Goal: Task Accomplishment & Management: Use online tool/utility

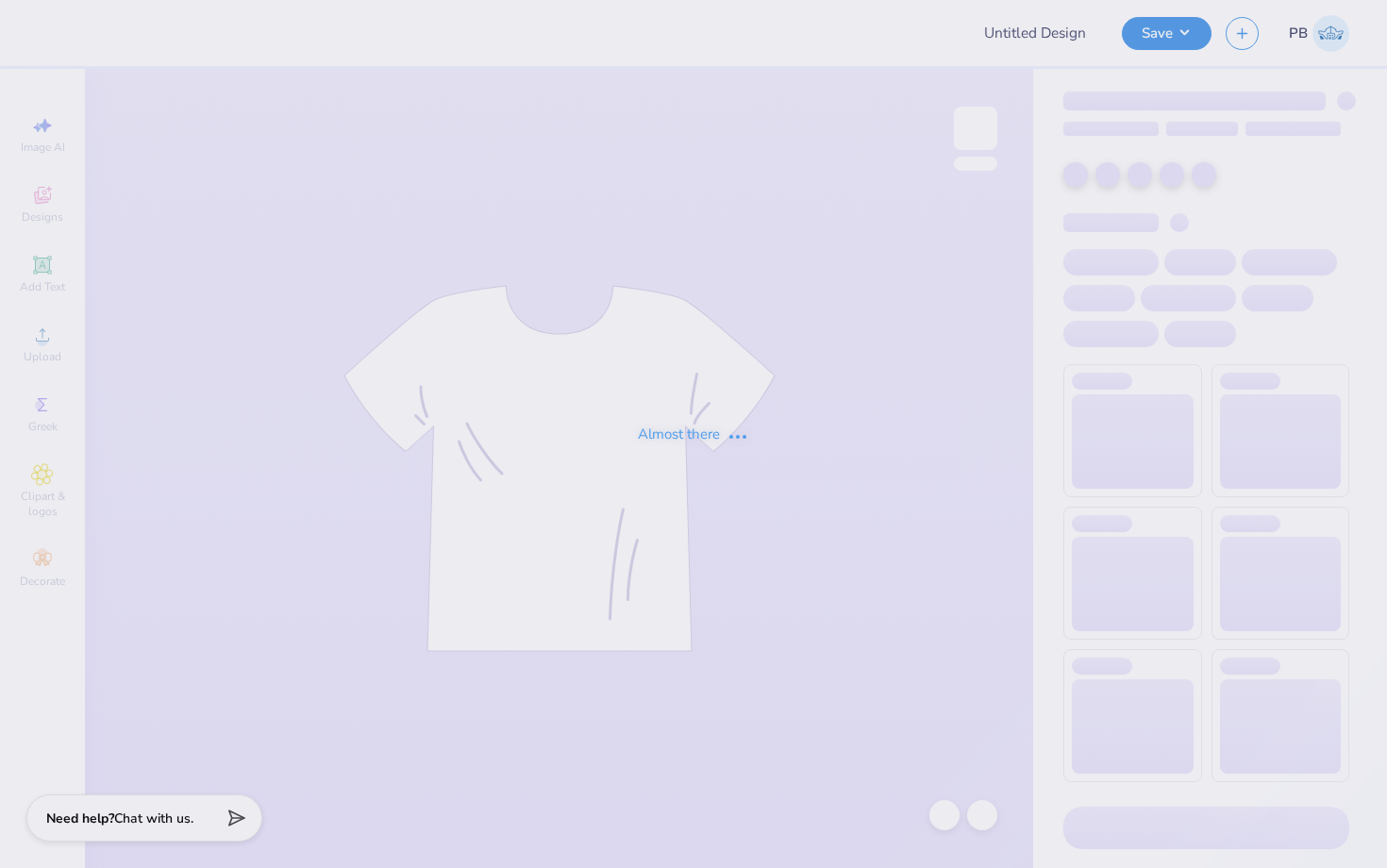
type input "Tee for [GEOGRAPHIC_DATA]"
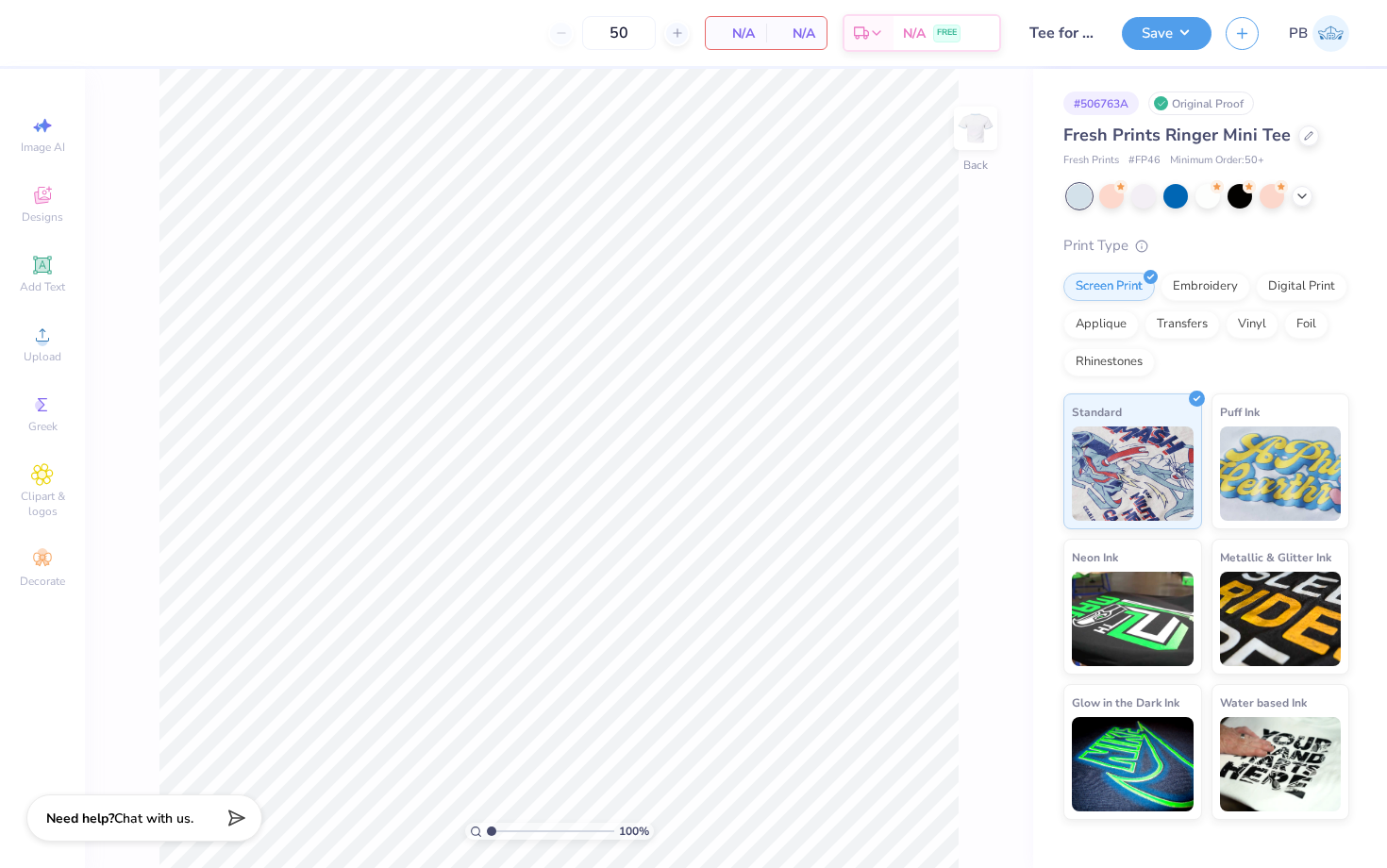
click at [1311, 127] on div "Fresh Prints Ringer Mini Tee" at bounding box center [1206, 136] width 285 height 26
click at [1298, 128] on div at bounding box center [1308, 134] width 21 height 21
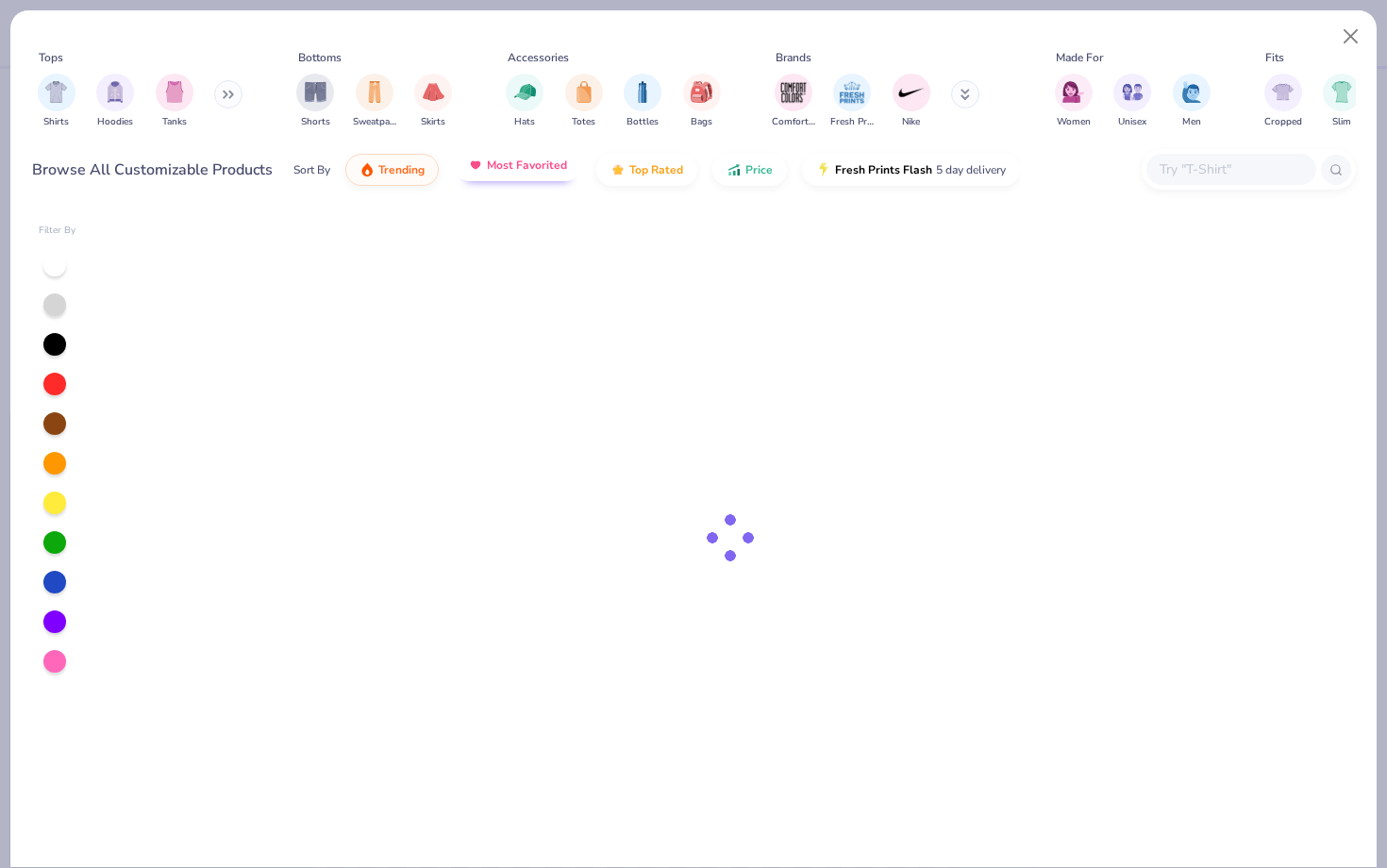
type textarea "x"
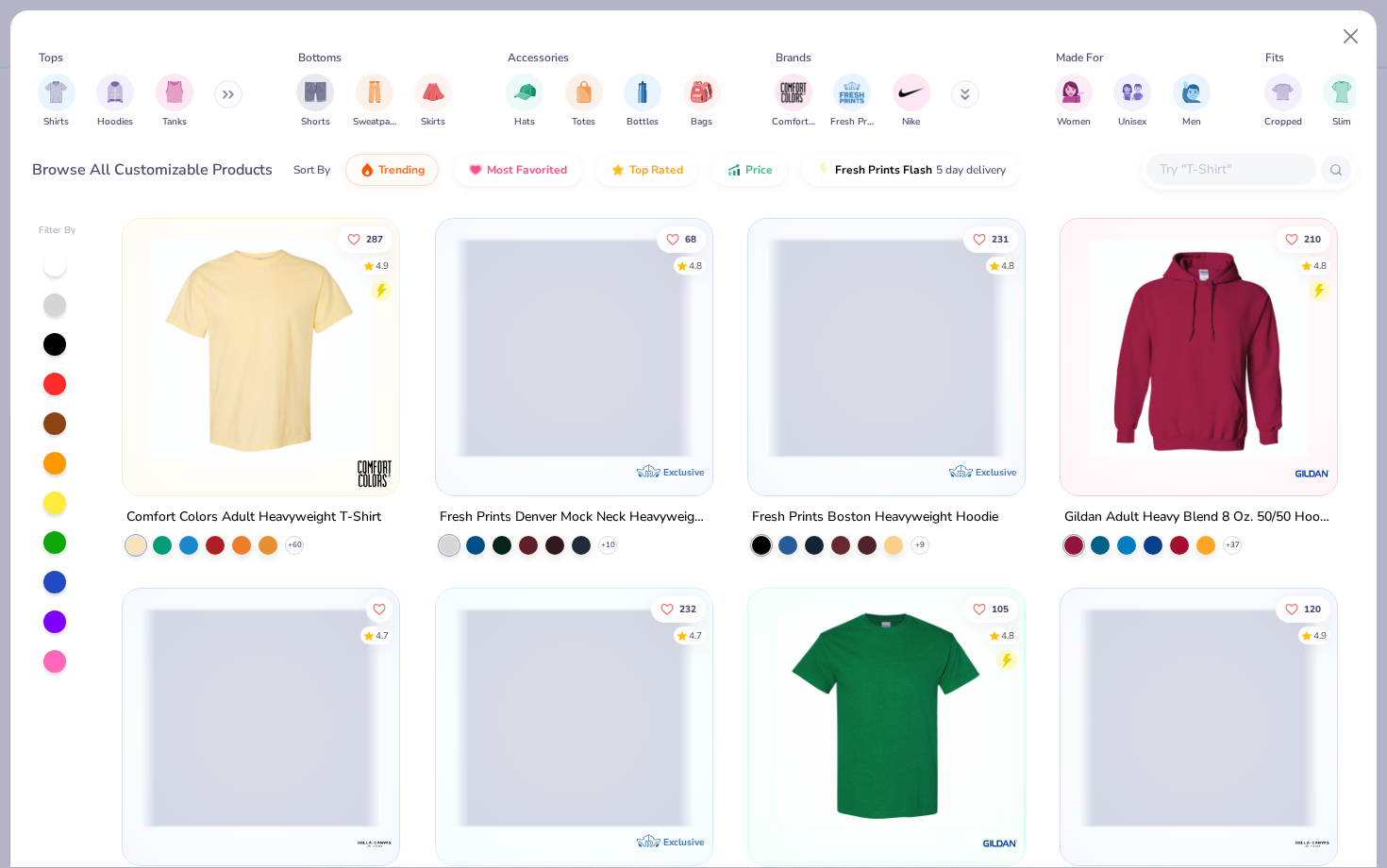
click at [1204, 160] on input "text" at bounding box center [1230, 169] width 146 height 22
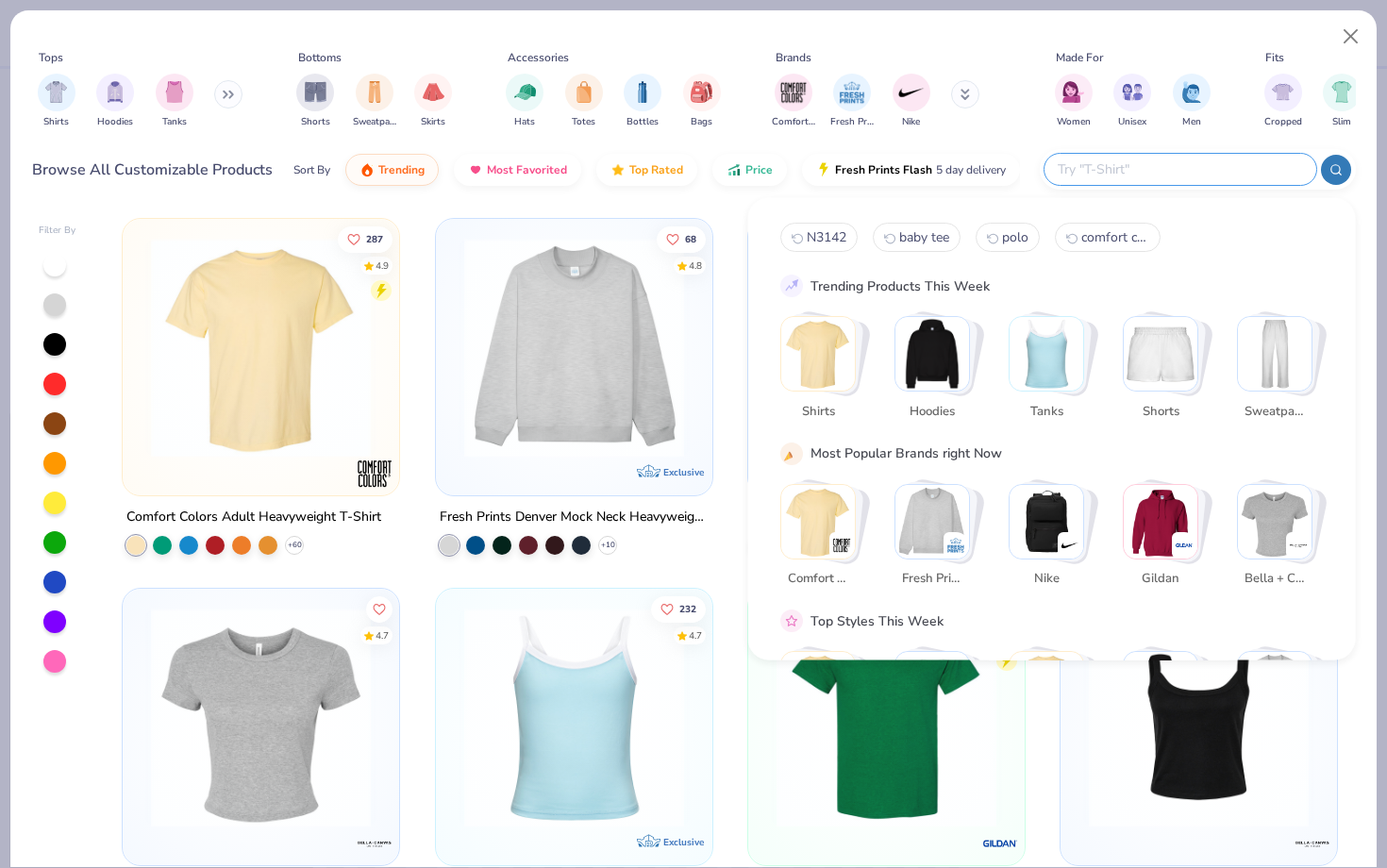
paste input "[DATE]"
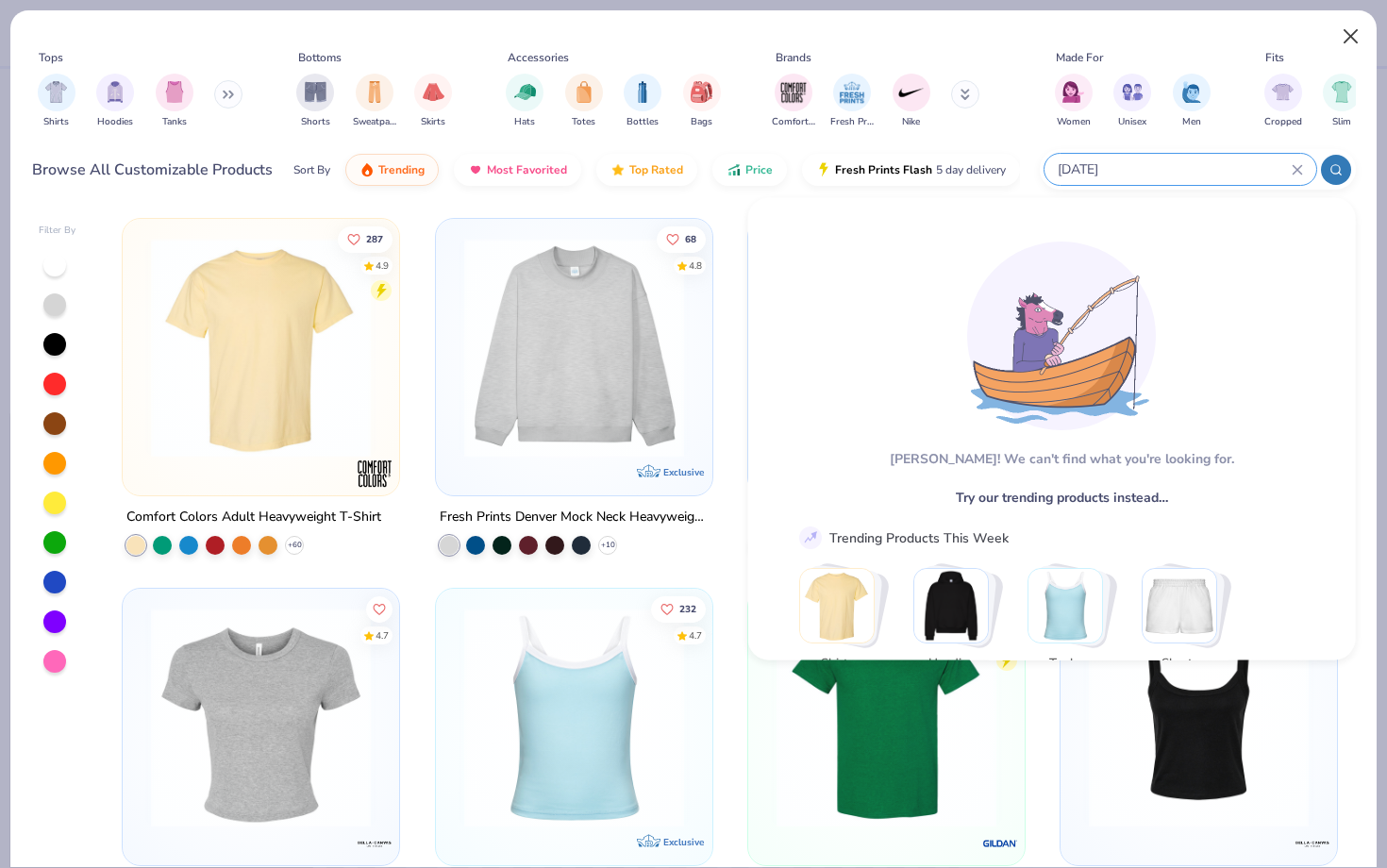
type input "[DATE]"
click at [1349, 39] on button "Close" at bounding box center [1351, 36] width 35 height 35
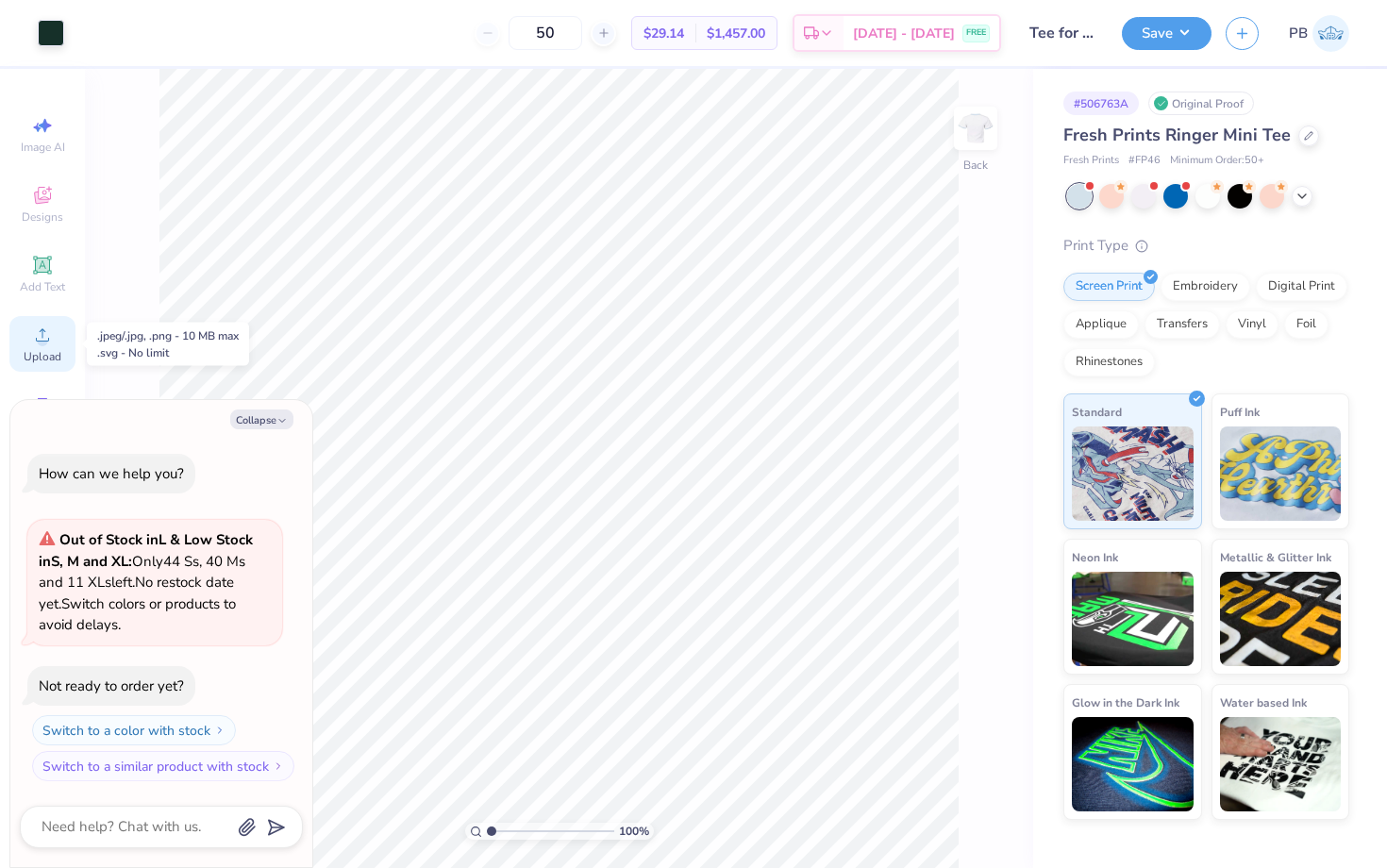
click at [51, 328] on icon at bounding box center [42, 335] width 23 height 23
type textarea "x"
